Goal: Information Seeking & Learning: Learn about a topic

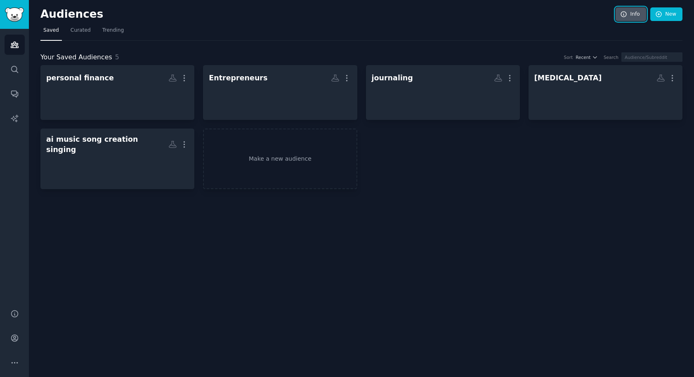
click at [624, 15] on icon at bounding box center [623, 14] width 5 height 5
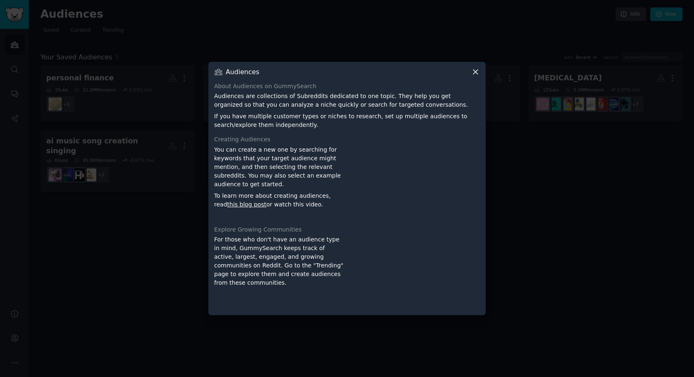
click at [238, 205] on link "this blog post" at bounding box center [246, 204] width 39 height 7
click at [477, 71] on icon at bounding box center [475, 72] width 9 height 9
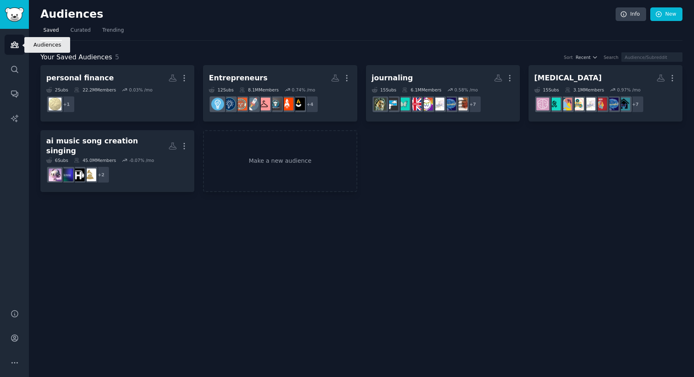
drag, startPoint x: 12, startPoint y: 45, endPoint x: 13, endPoint y: 50, distance: 5.0
click at [12, 45] on icon "Sidebar" at bounding box center [14, 44] width 9 height 9
click at [12, 118] on icon "Sidebar" at bounding box center [14, 118] width 7 height 7
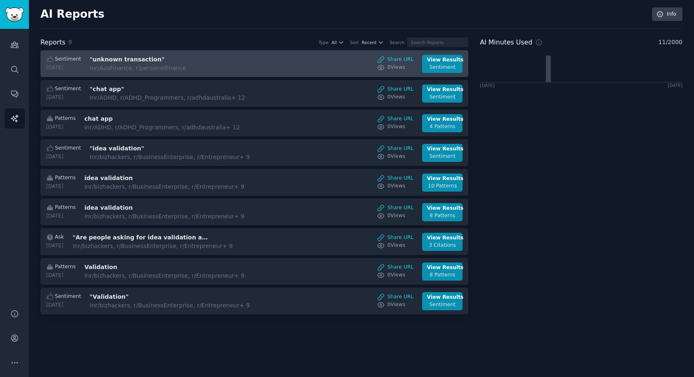
click at [115, 60] on h3 ""unknown transaction"" at bounding box center [159, 59] width 139 height 9
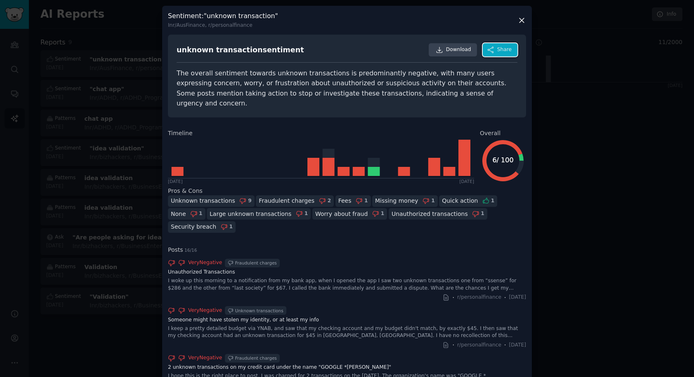
click at [499, 49] on span "Share" at bounding box center [504, 49] width 14 height 7
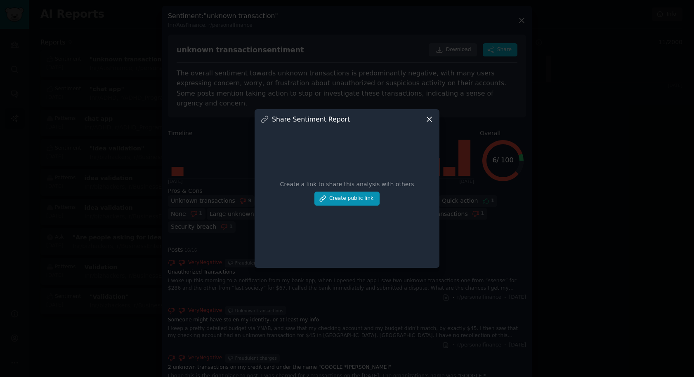
click at [428, 120] on icon at bounding box center [429, 119] width 9 height 9
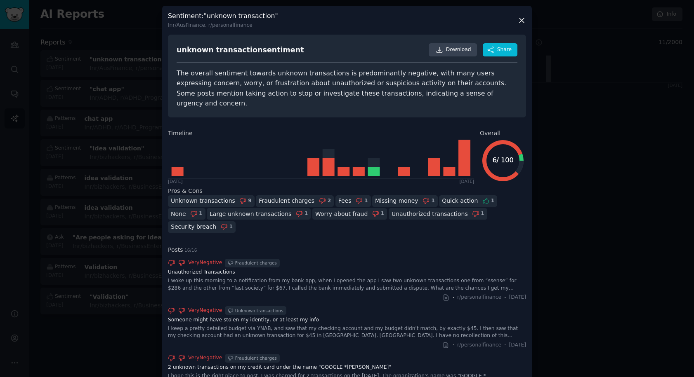
click at [589, 109] on div at bounding box center [347, 188] width 694 height 377
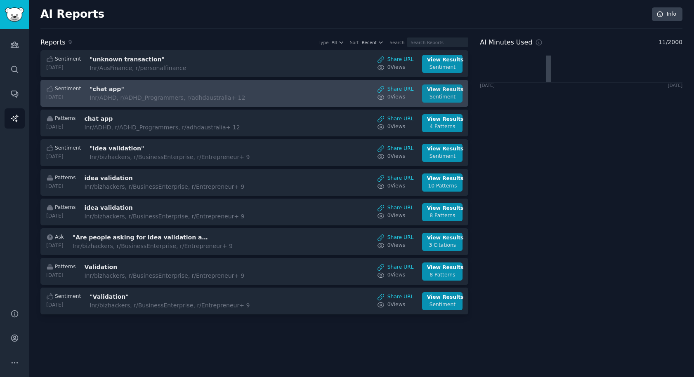
click at [433, 94] on div "Sentiment" at bounding box center [442, 97] width 31 height 7
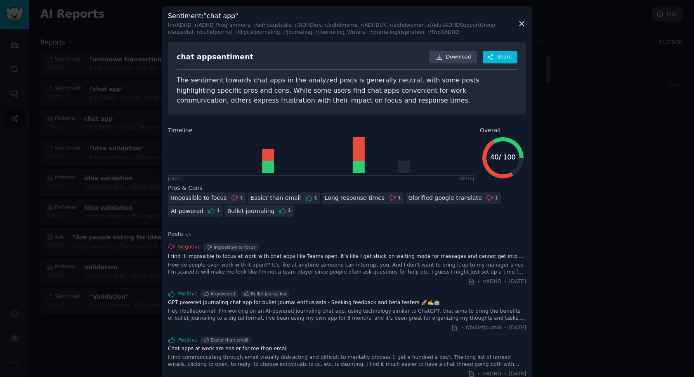
click at [519, 21] on icon at bounding box center [521, 23] width 9 height 9
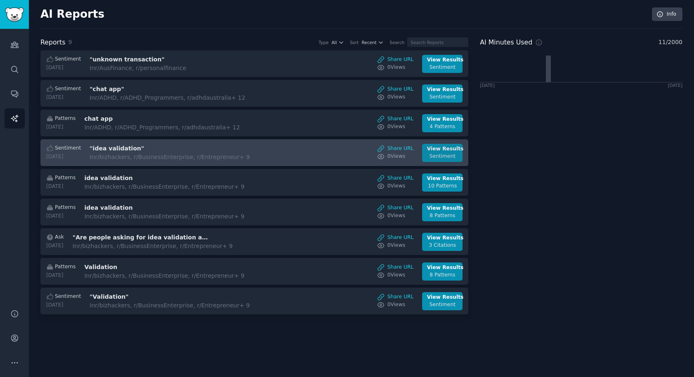
click at [432, 151] on div "View Results" at bounding box center [442, 149] width 31 height 7
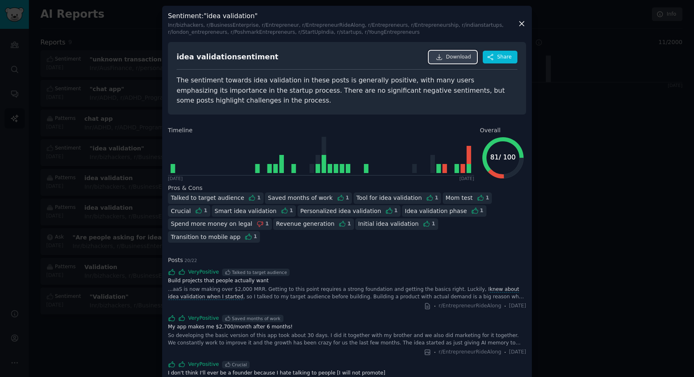
click at [454, 56] on span "Download" at bounding box center [458, 57] width 25 height 7
click at [592, 147] on div at bounding box center [347, 188] width 694 height 377
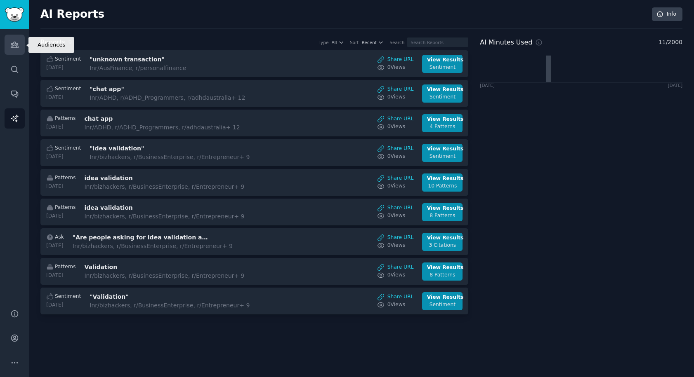
click at [18, 42] on icon "Sidebar" at bounding box center [14, 44] width 9 height 9
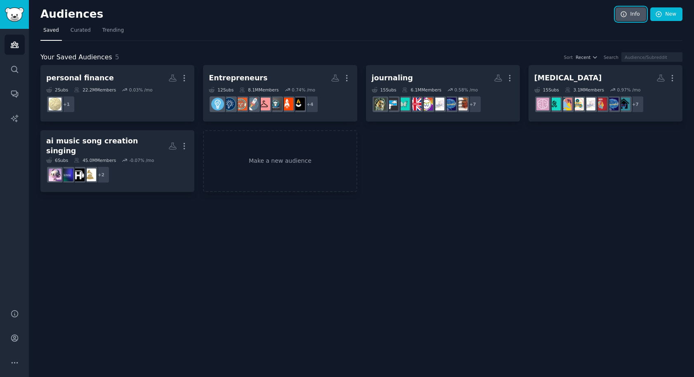
click at [626, 12] on icon at bounding box center [623, 14] width 5 height 5
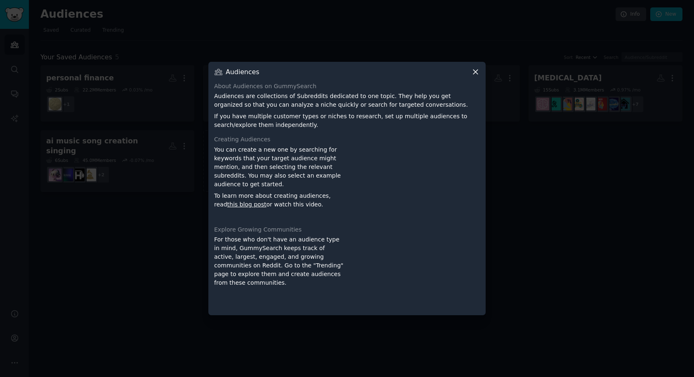
click at [474, 71] on icon at bounding box center [475, 72] width 9 height 9
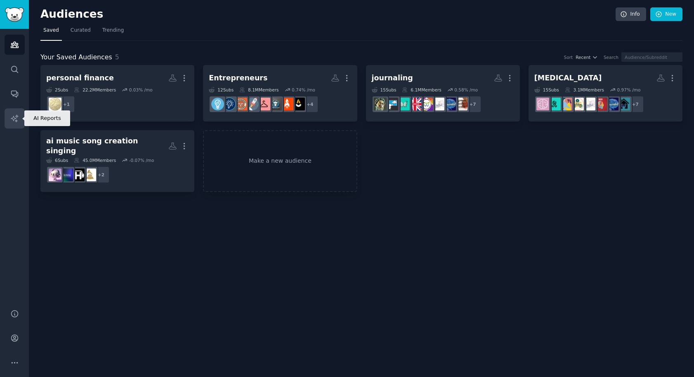
click at [12, 118] on icon "Sidebar" at bounding box center [14, 118] width 7 height 7
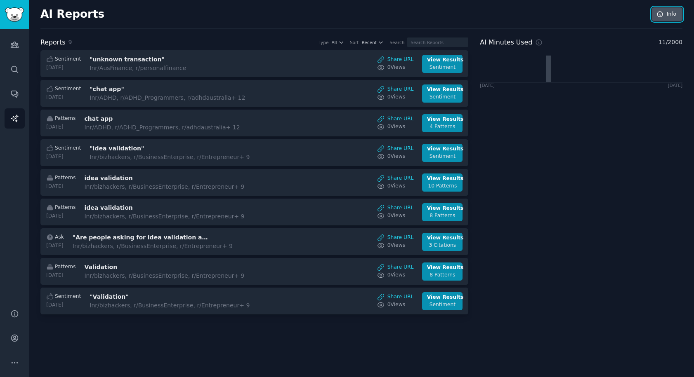
click at [666, 13] on link "Info" at bounding box center [667, 14] width 31 height 14
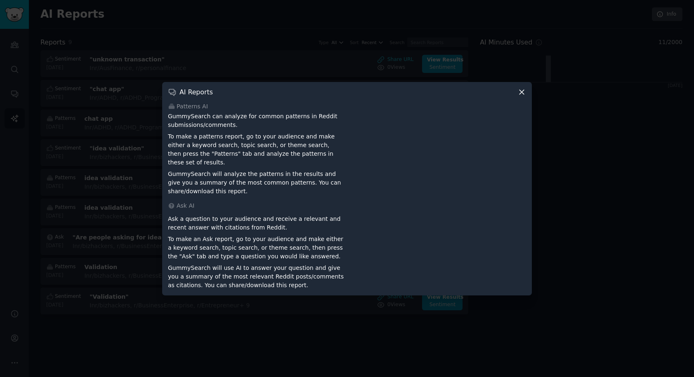
click at [171, 97] on icon at bounding box center [172, 92] width 9 height 9
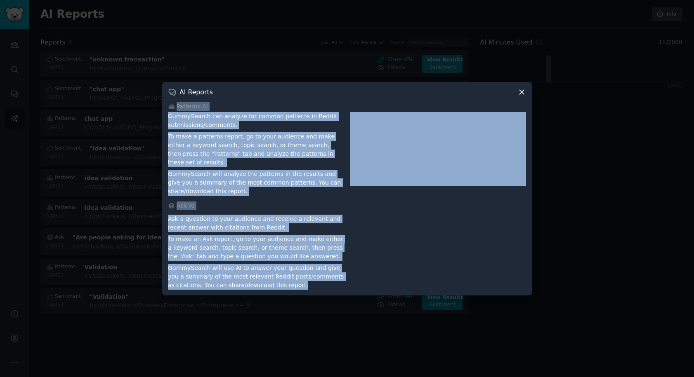
drag, startPoint x: 169, startPoint y: 111, endPoint x: 325, endPoint y: 288, distance: 235.8
click at [325, 288] on div "AI Reports Patterns AI GummySearch can analyze for common patterns in Reddit su…" at bounding box center [347, 189] width 370 height 214
copy div "Patterns AI GummySearch can analyze for common patterns in Reddit submissions/c…"
click at [519, 95] on icon at bounding box center [521, 92] width 9 height 9
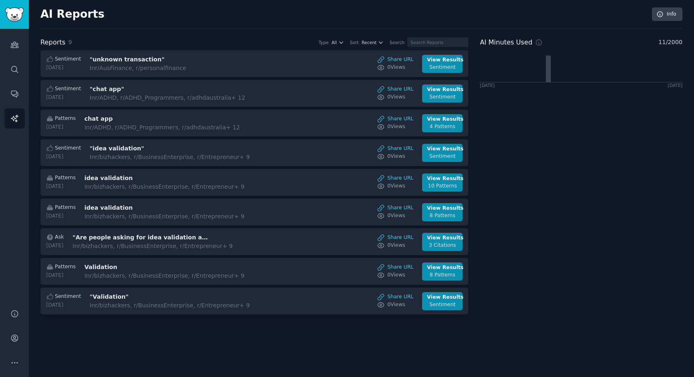
click at [537, 213] on div "AI Minutes Used 11 / 2000 2025-09-14 2025-10-14" at bounding box center [581, 178] width 203 height 280
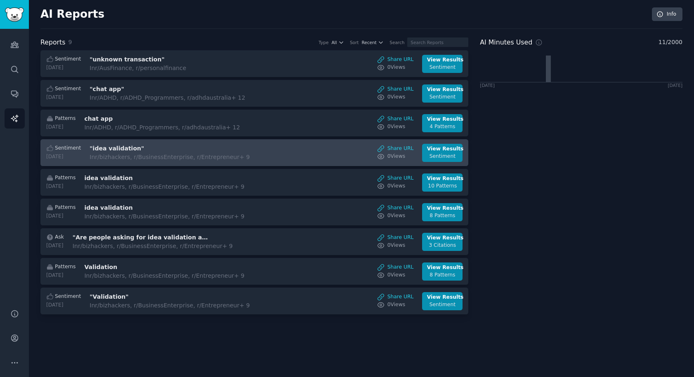
click at [106, 150] on h3 ""idea validation"" at bounding box center [159, 148] width 139 height 9
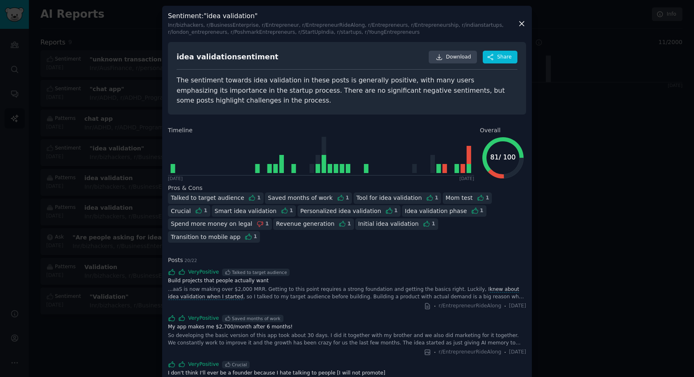
click at [575, 218] on div at bounding box center [347, 188] width 694 height 377
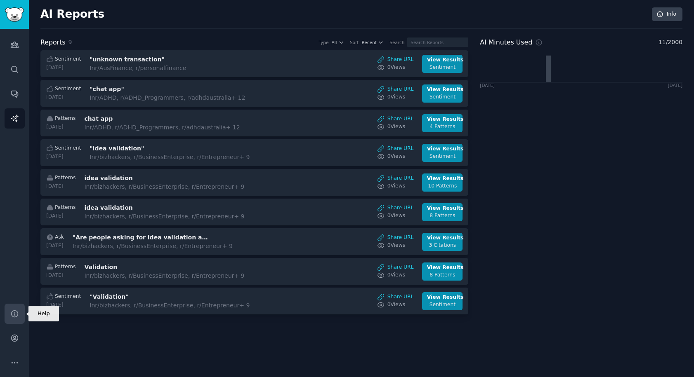
click at [14, 313] on icon "Sidebar" at bounding box center [14, 314] width 7 height 7
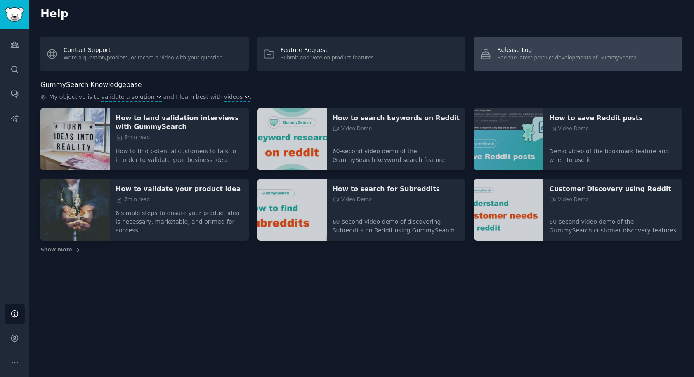
click at [521, 52] on div "Release Log" at bounding box center [566, 50] width 139 height 9
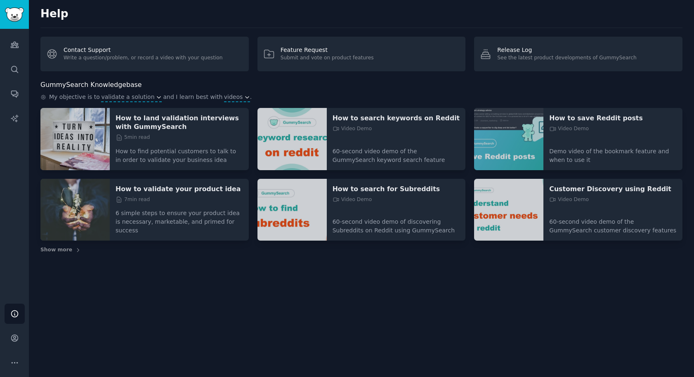
click at [228, 278] on div "Help Contact Support Write a question/problem, or record a video with your ques…" at bounding box center [361, 188] width 665 height 377
click at [12, 315] on icon "Sidebar" at bounding box center [14, 314] width 9 height 9
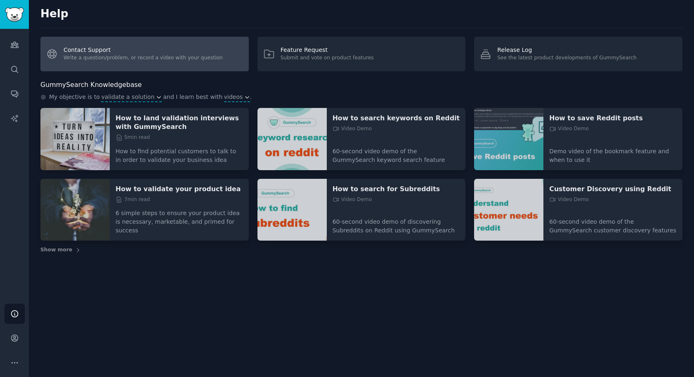
click at [93, 47] on link "Contact Support Write a question/problem, or record a video with your question" at bounding box center [144, 54] width 208 height 35
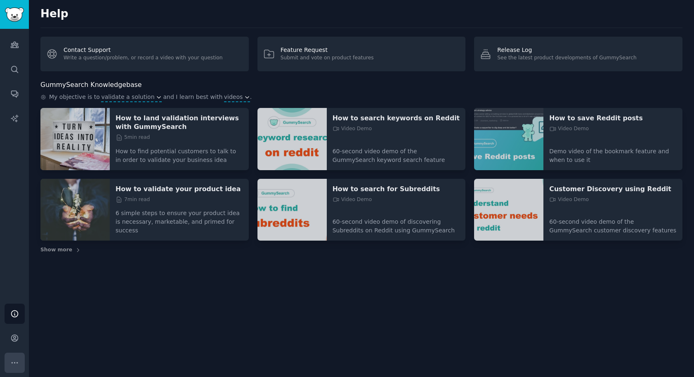
click at [15, 362] on icon "Sidebar" at bounding box center [14, 363] width 9 height 9
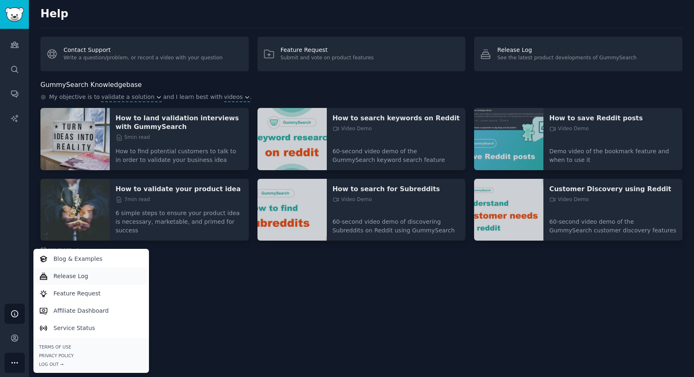
click at [73, 277] on p "Release Log" at bounding box center [71, 276] width 35 height 9
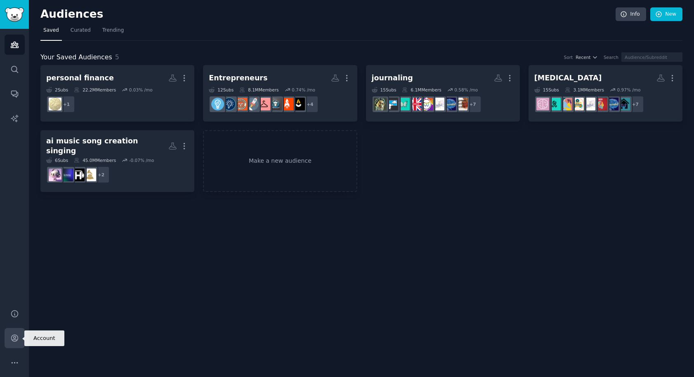
click at [16, 339] on icon "Sidebar" at bounding box center [14, 338] width 9 height 9
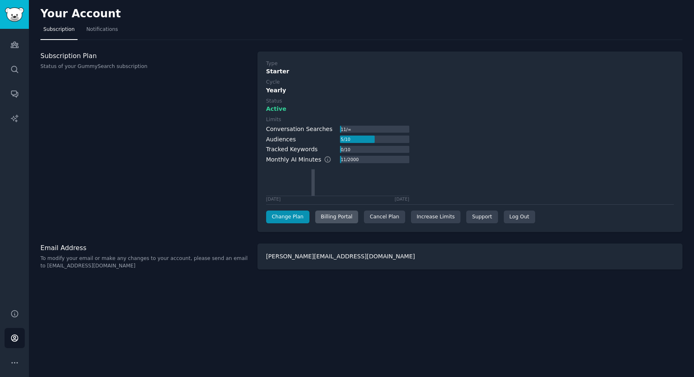
click at [335, 219] on div "Billing Portal" at bounding box center [336, 217] width 43 height 13
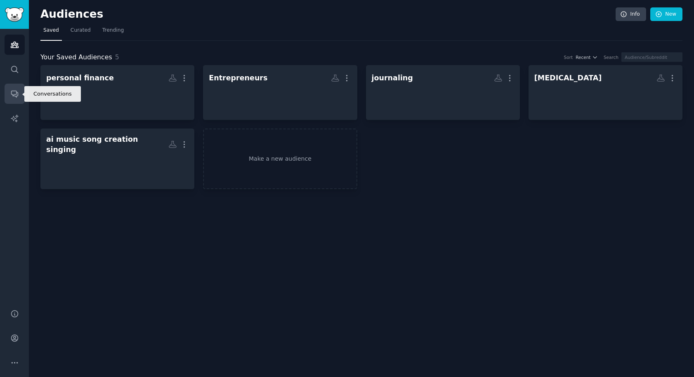
click at [15, 94] on icon "Sidebar" at bounding box center [14, 94] width 7 height 7
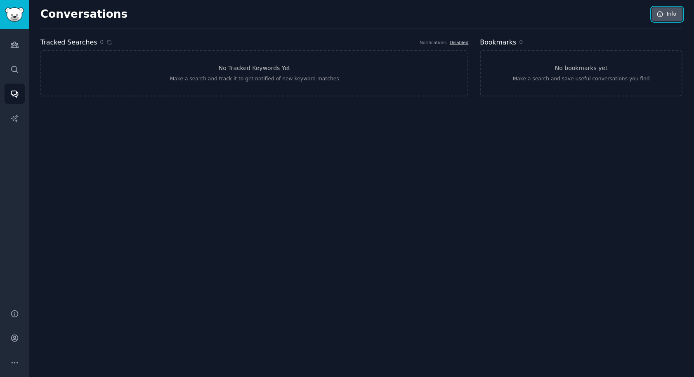
click at [665, 15] on link "Info" at bounding box center [667, 14] width 31 height 14
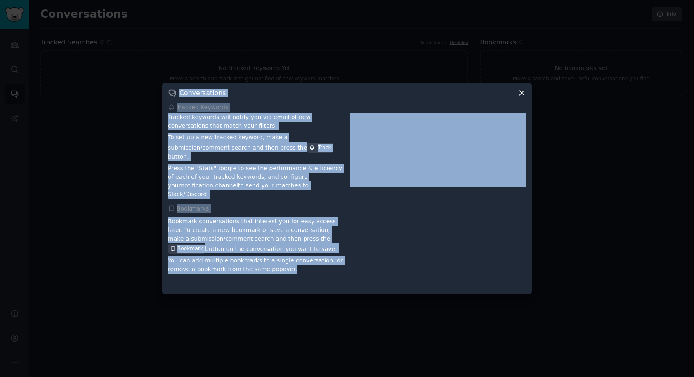
drag, startPoint x: 168, startPoint y: 101, endPoint x: 276, endPoint y: 273, distance: 203.3
click at [276, 273] on div "Conversations Tracked Keywords Tracked keywords will notify you via email of ne…" at bounding box center [347, 189] width 370 height 212
click at [311, 273] on div "Bookmark conversations that interest you for easy access later. To create a new…" at bounding box center [256, 251] width 176 height 74
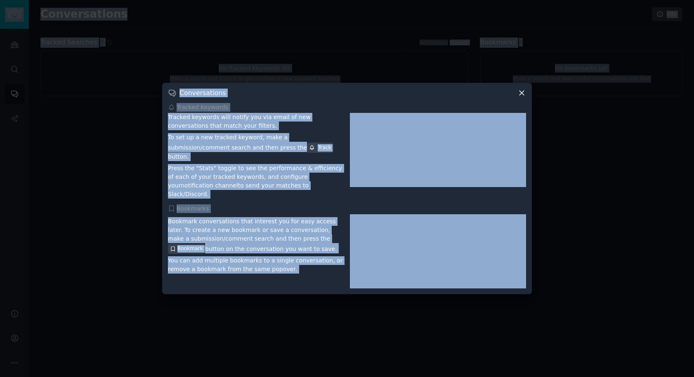
click at [522, 96] on icon at bounding box center [521, 93] width 9 height 9
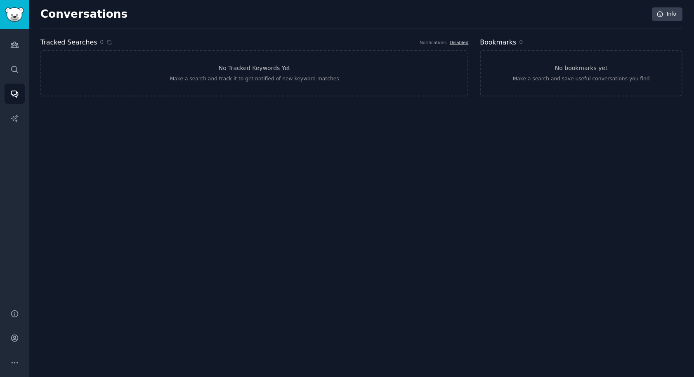
click at [212, 172] on div "Conversations Info Tracked Searches 0 Notifications Disabled No Tracked Keyword…" at bounding box center [361, 188] width 665 height 377
click at [14, 68] on icon "Sidebar" at bounding box center [14, 69] width 9 height 9
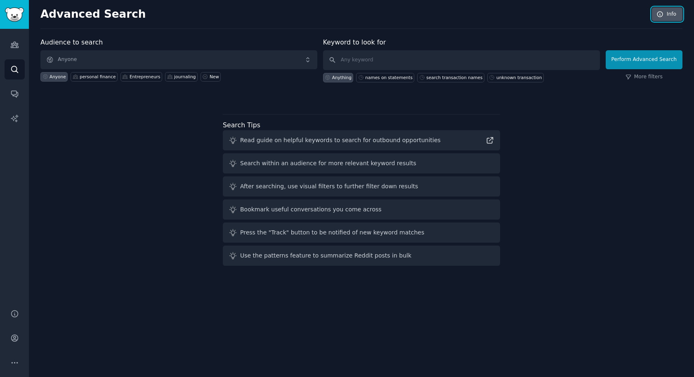
click at [666, 9] on link "Info" at bounding box center [667, 14] width 31 height 14
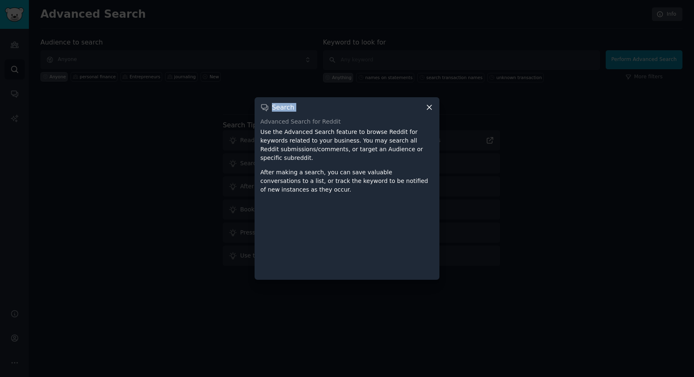
drag, startPoint x: 261, startPoint y: 118, endPoint x: 443, endPoint y: 276, distance: 241.5
click at [443, 276] on div "​ Search Advanced Search for Reddit Use the Advanced Search feature to browse R…" at bounding box center [347, 188] width 688 height 377
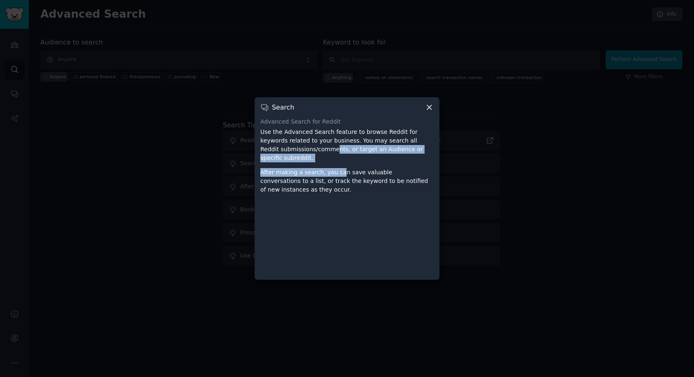
drag, startPoint x: 339, startPoint y: 176, endPoint x: 313, endPoint y: 148, distance: 38.2
click at [313, 148] on div "Advanced Search for Reddit Use the Advanced Search feature to browse Reddit for…" at bounding box center [346, 196] width 173 height 157
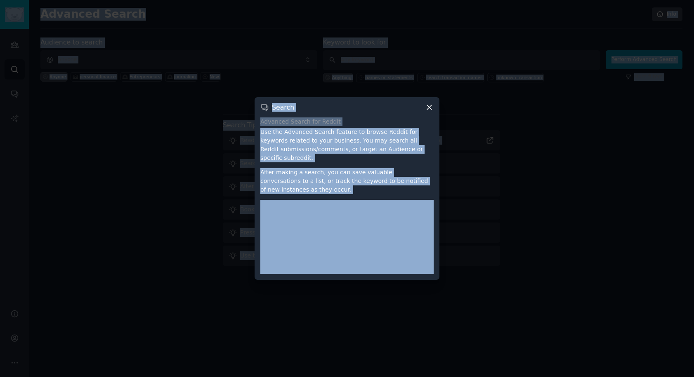
copy div "ents, or target an Audience or specific subreddit. After making a search, you ca"
click at [429, 108] on icon at bounding box center [429, 108] width 5 height 5
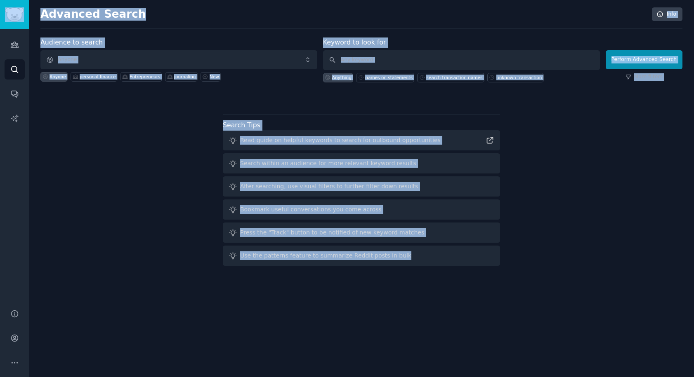
click at [592, 266] on div "Audience to search Anyone Anyone personal finance Entrepreneurs journaling New …" at bounding box center [361, 154] width 642 height 232
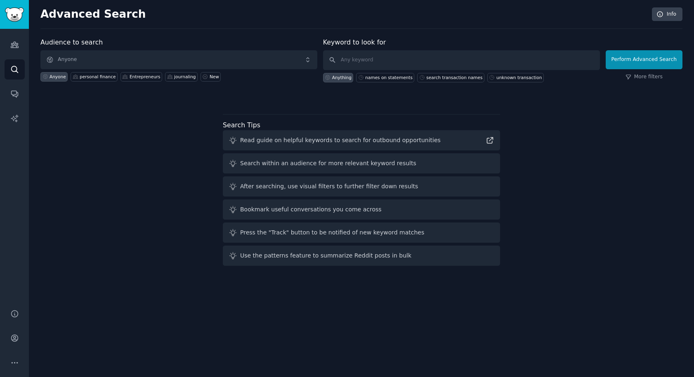
click at [600, 238] on div "Audience to search Anyone Anyone personal finance Entrepreneurs journaling New …" at bounding box center [361, 154] width 642 height 232
click at [11, 44] on icon "Sidebar" at bounding box center [14, 45] width 7 height 6
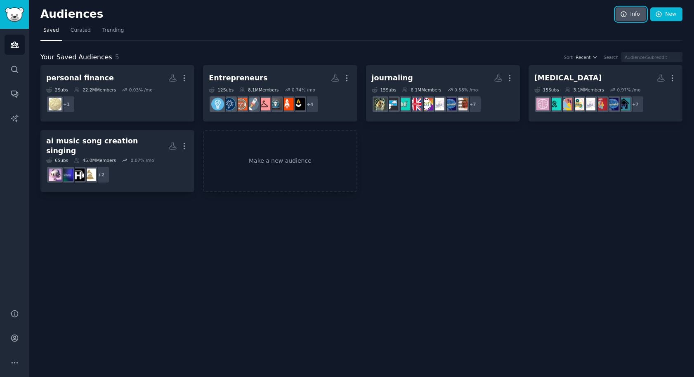
click at [631, 11] on link "Info" at bounding box center [630, 14] width 31 height 14
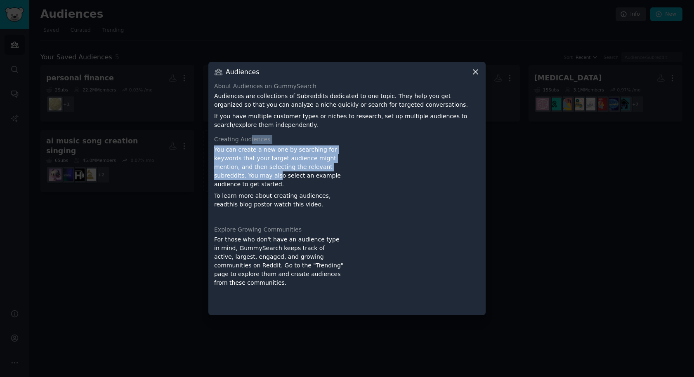
drag, startPoint x: 276, startPoint y: 179, endPoint x: 248, endPoint y: 142, distance: 46.2
click at [248, 142] on div "Creating Audiences You can create a new one by searching for keywords that your…" at bounding box center [347, 177] width 266 height 85
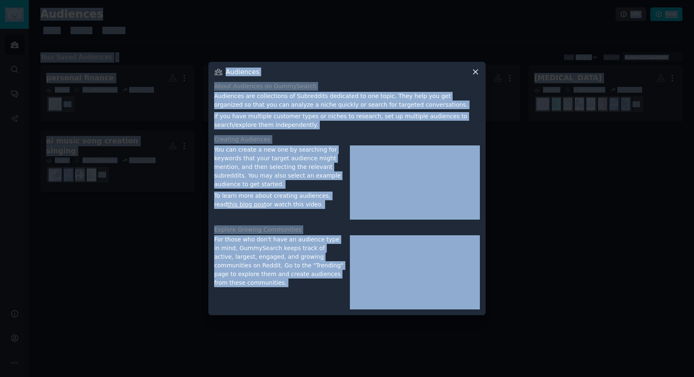
copy div "iences You can create a new one by searching for keywords that your target audi…"
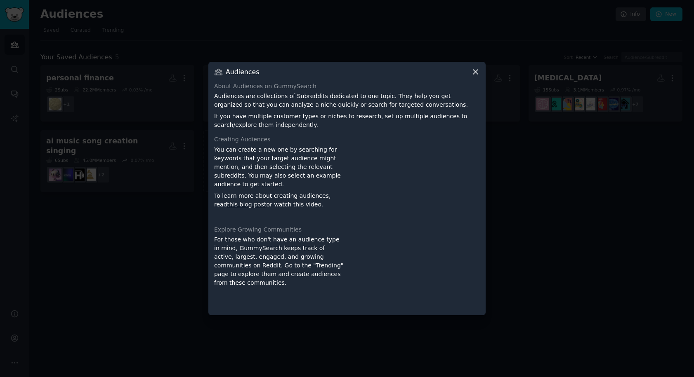
click at [380, 130] on div "About Audiences on GummySearch Audiences are collections of Subreddits dedicate…" at bounding box center [347, 196] width 266 height 228
click at [476, 72] on icon at bounding box center [475, 72] width 9 height 9
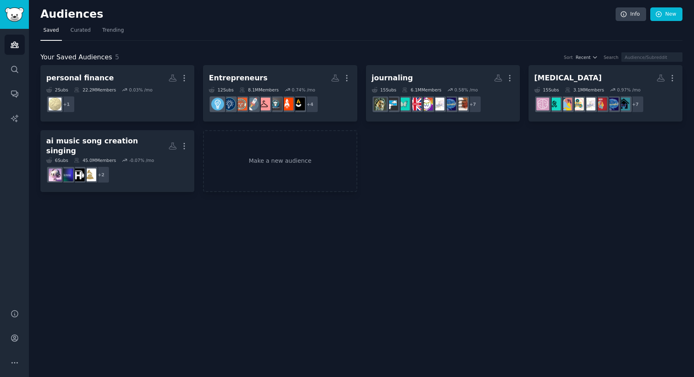
click at [213, 286] on div "Audiences Info New Saved Curated Trending Your Saved Audiences 5 Sort Recent Se…" at bounding box center [361, 188] width 665 height 377
click at [14, 120] on icon "Sidebar" at bounding box center [14, 118] width 7 height 7
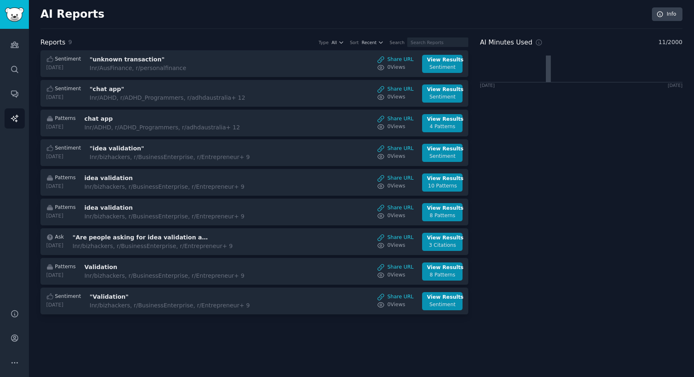
click at [570, 308] on div "AI Minutes Used 11 / 2000 2025-09-14 2025-10-14" at bounding box center [581, 178] width 203 height 280
